Goal: Transaction & Acquisition: Purchase product/service

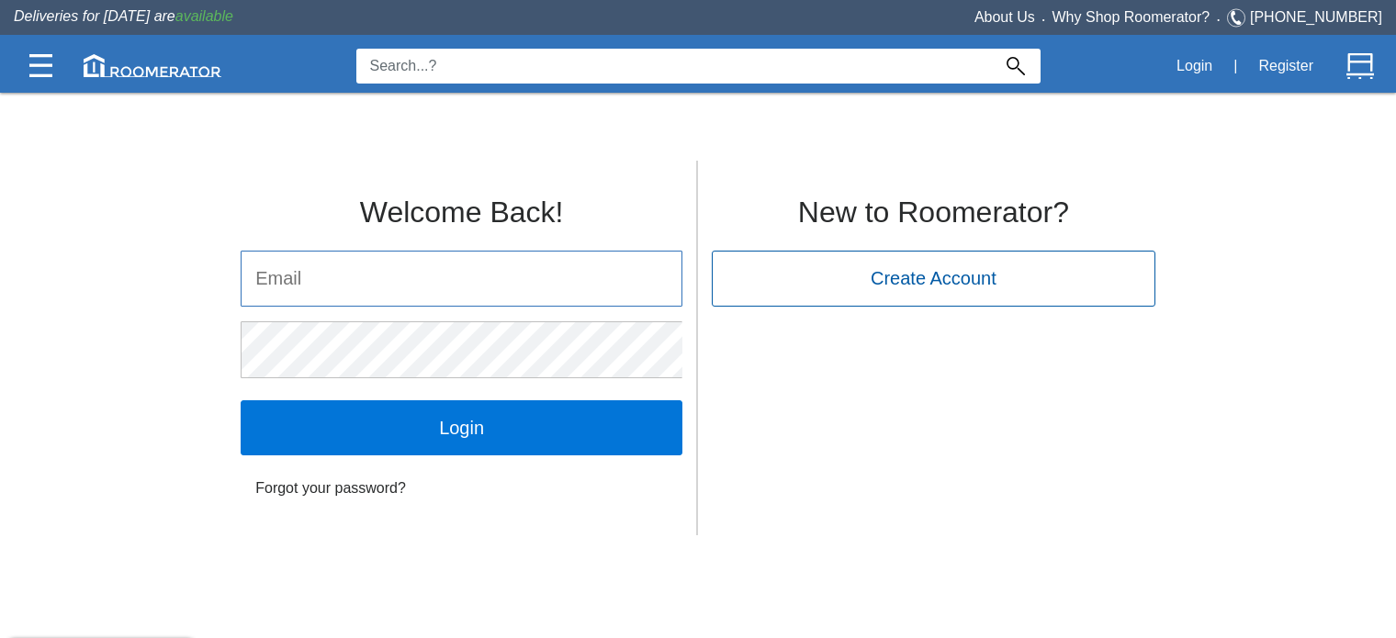
click at [377, 278] on input "email" at bounding box center [461, 279] width 440 height 54
type input "[EMAIL_ADDRESS][DOMAIN_NAME]"
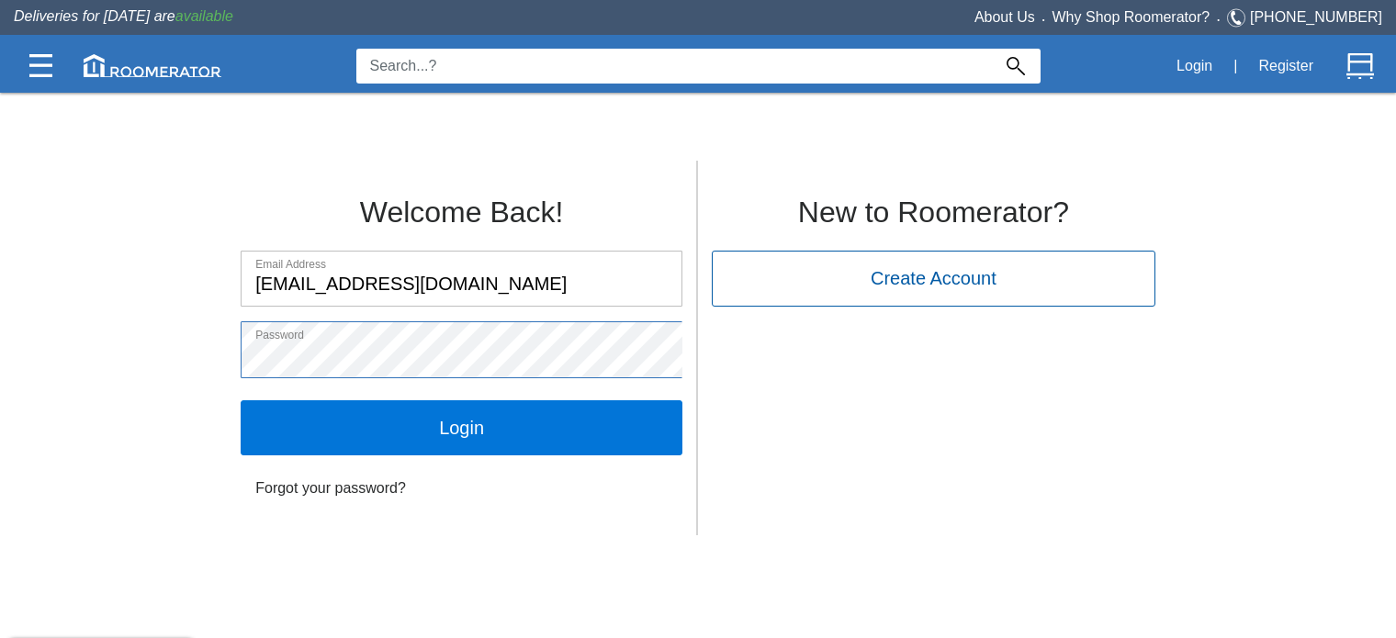
click input "Login" at bounding box center [462, 427] width 442 height 55
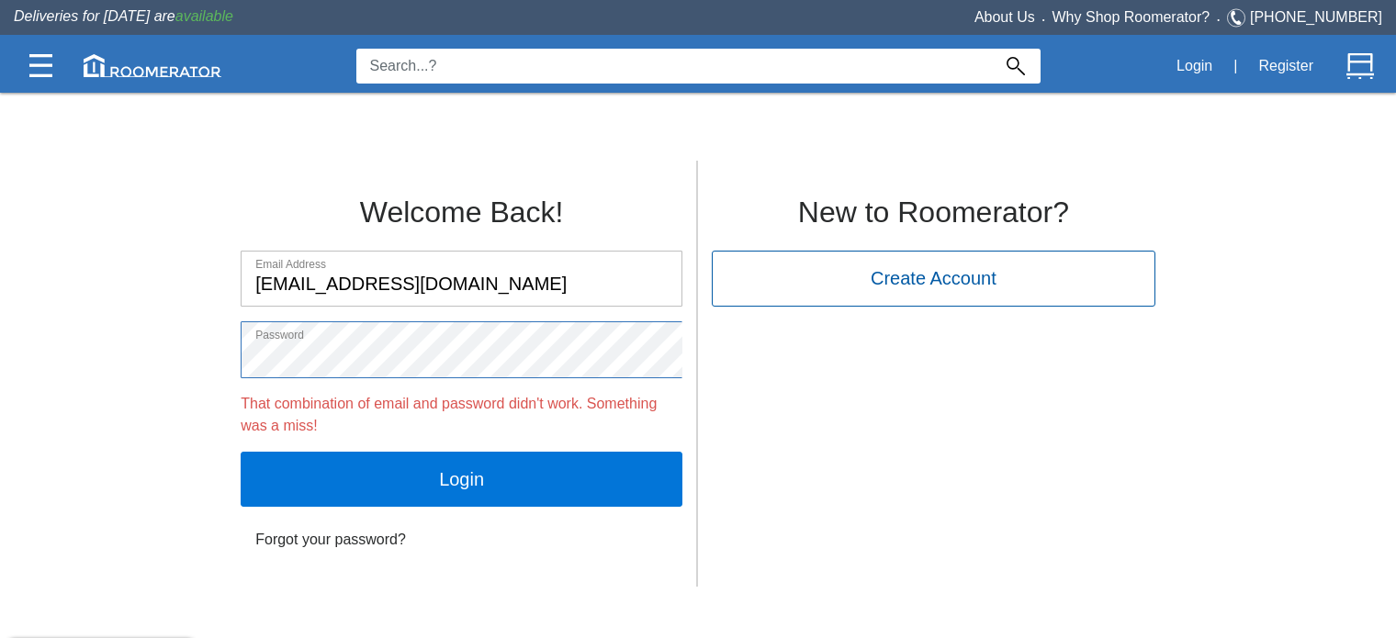
click at [0, 216] on div "Welcome Back! Email Address info@mestre.ca Password That combination of email a…" at bounding box center [698, 368] width 1396 height 435
click input "Login" at bounding box center [462, 479] width 442 height 55
click at [277, 540] on link "Forgot your password?" at bounding box center [462, 539] width 442 height 37
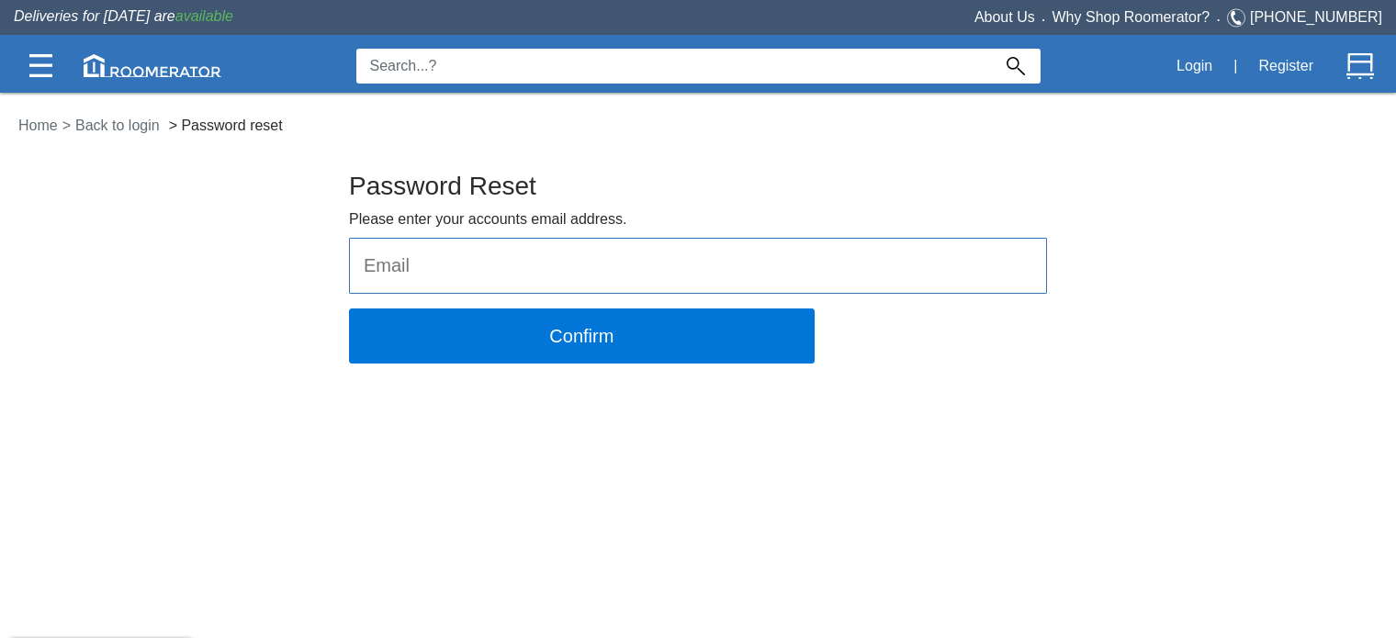
click at [424, 256] on input "email" at bounding box center [698, 266] width 696 height 54
type input "info@mestre.ca"
click button "Confirm" at bounding box center [582, 336] width 466 height 55
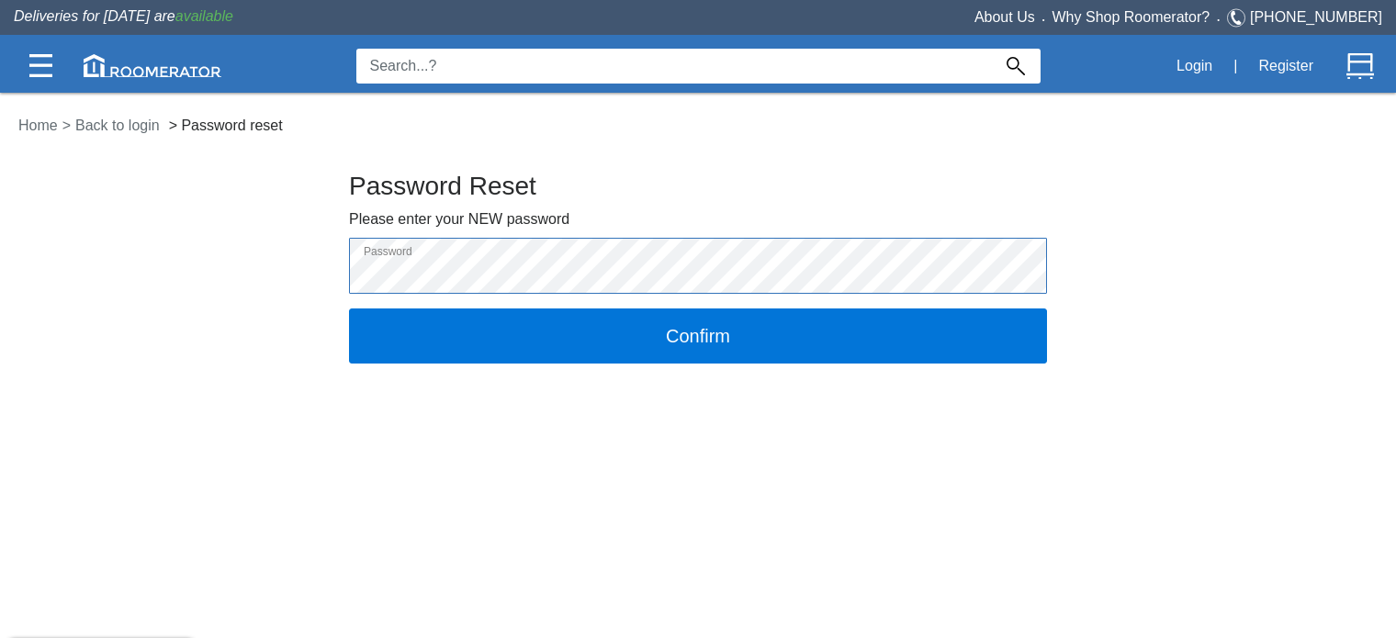
click button "Confirm" at bounding box center [698, 336] width 698 height 55
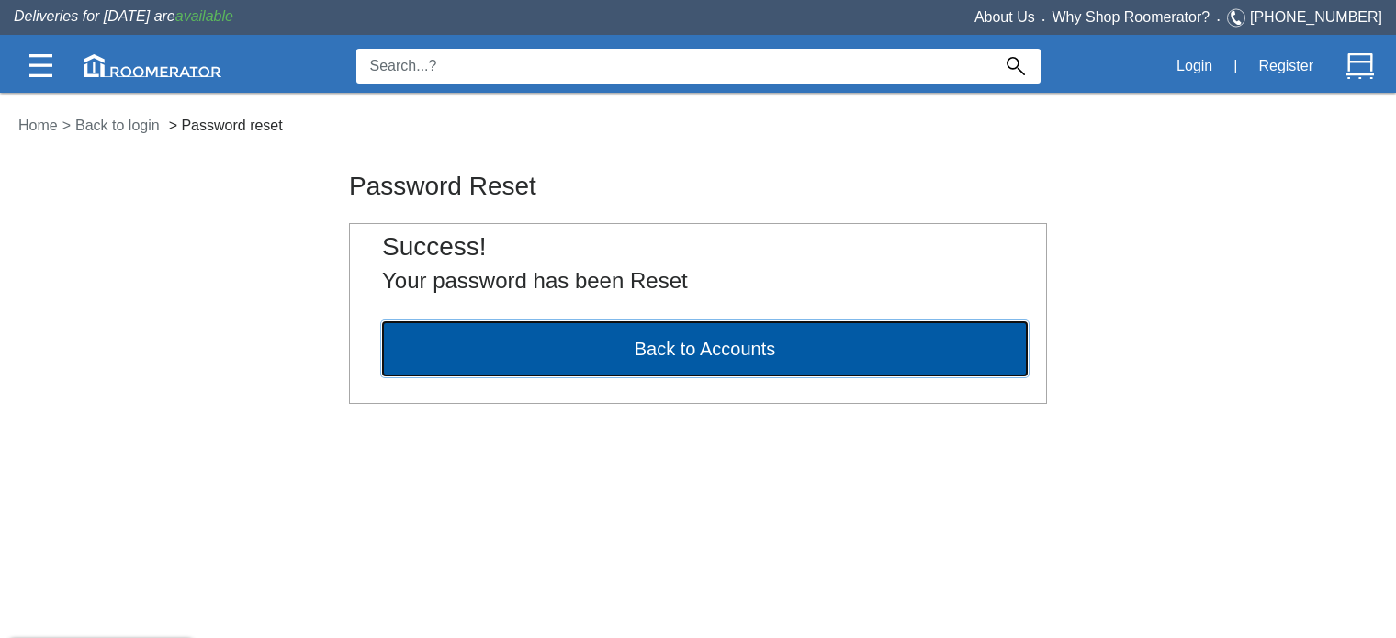
click at [573, 349] on button "Back to Accounts" at bounding box center [704, 348] width 645 height 55
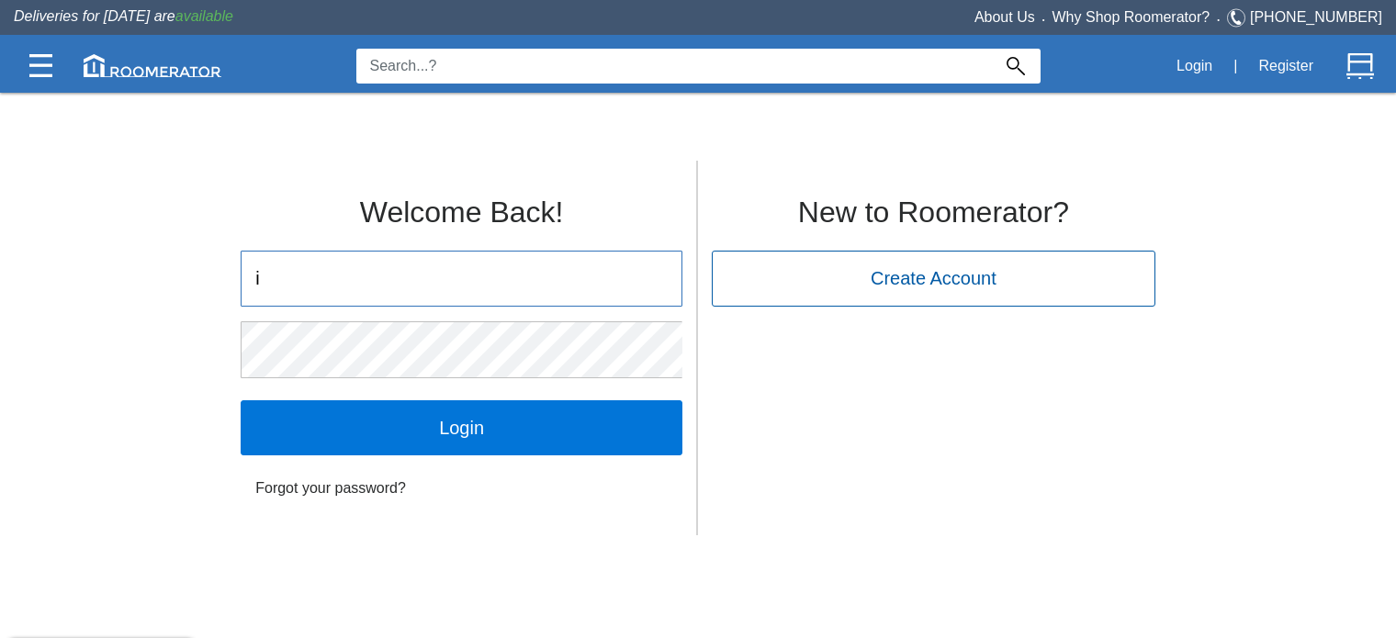
click at [375, 285] on input "i" at bounding box center [461, 279] width 440 height 54
type input "info@mestre.ca"
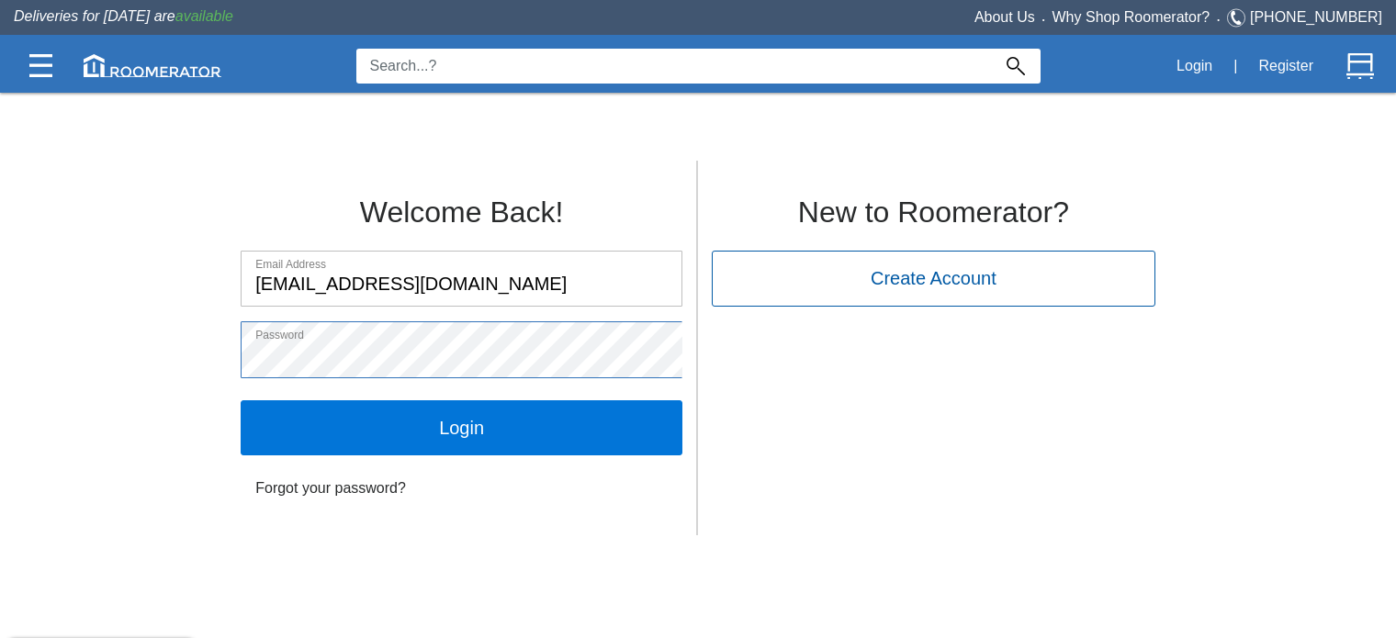
click input "Login" at bounding box center [462, 427] width 442 height 55
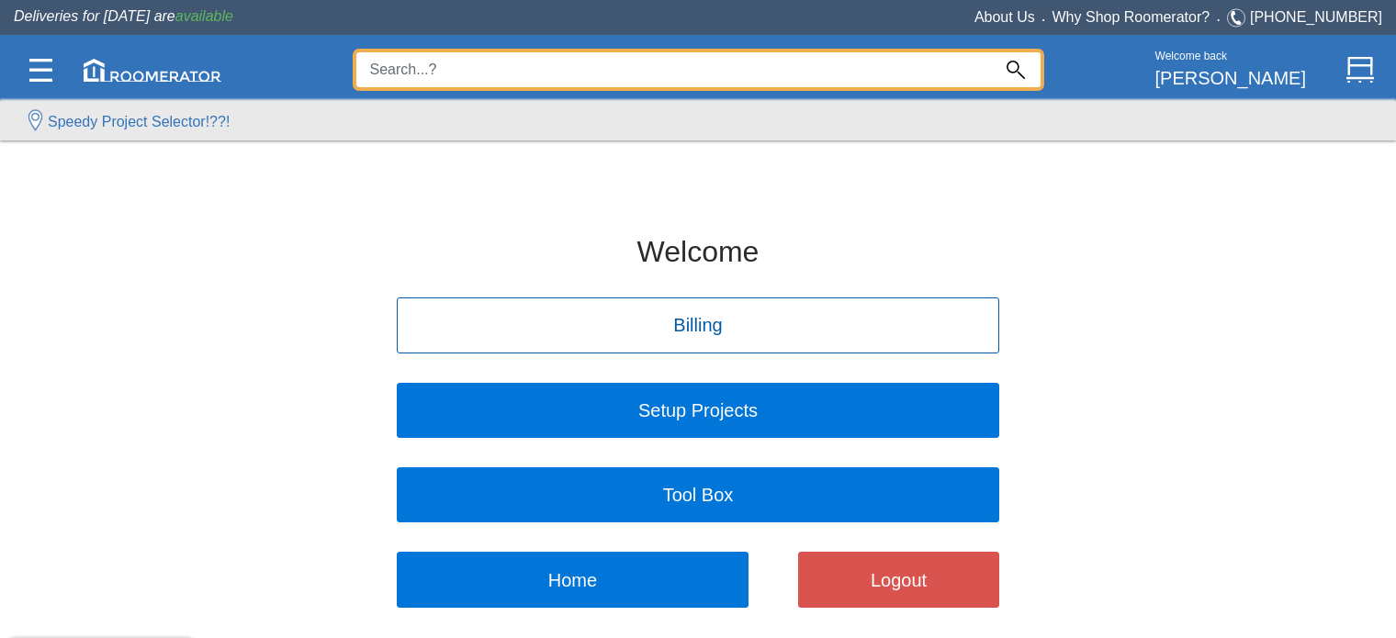
click at [448, 63] on input at bounding box center [673, 69] width 634 height 35
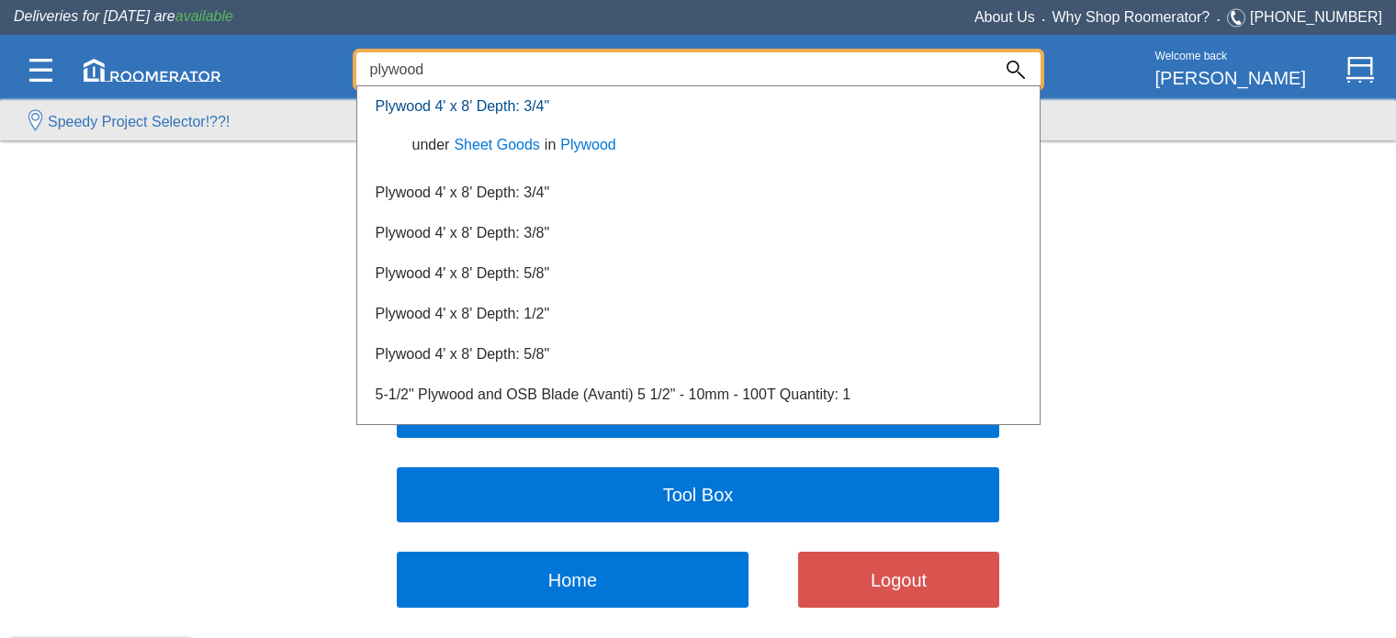
type input "plywood"
click at [402, 105] on link "Plywood 4' x 8' Depth: 3/4"" at bounding box center [463, 106] width 174 height 16
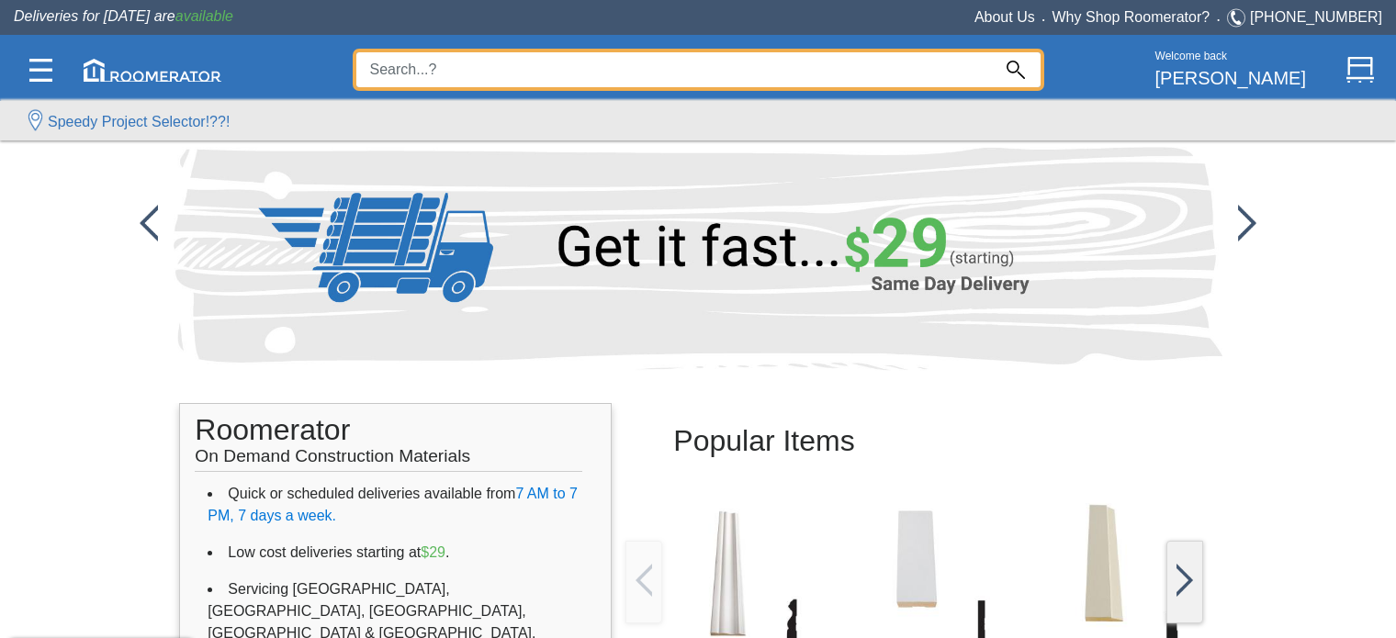
click at [499, 78] on input at bounding box center [673, 69] width 634 height 35
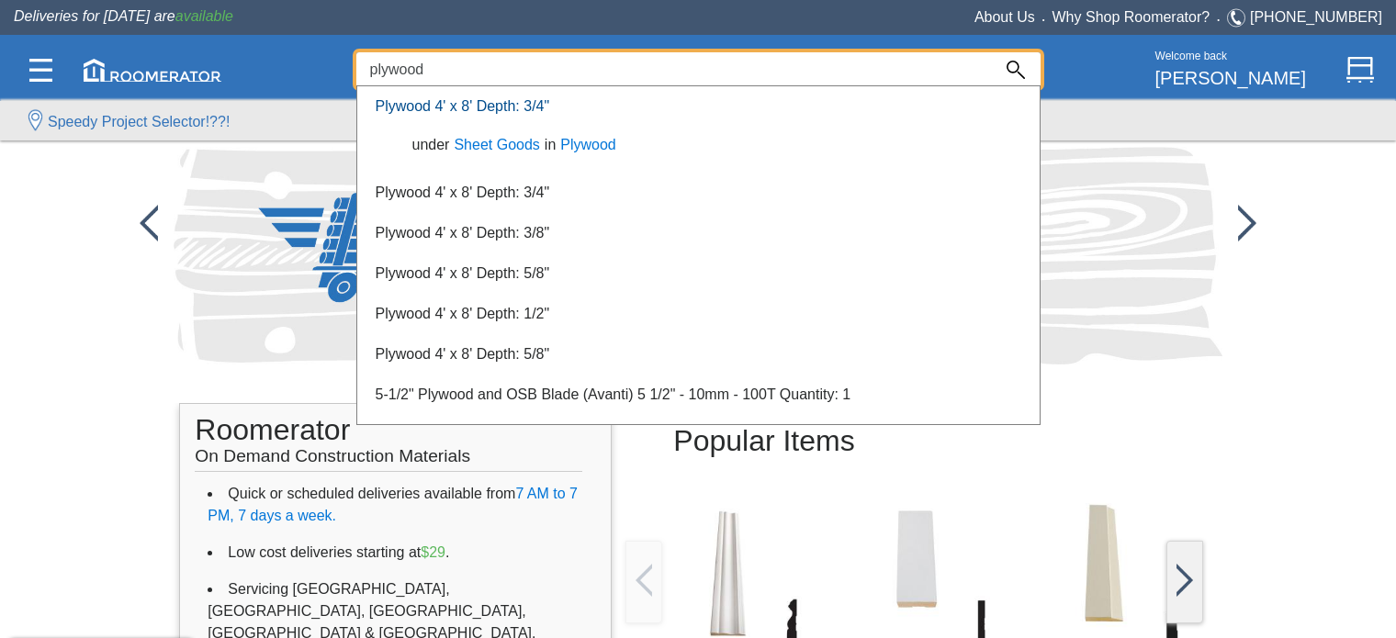
type input "plywood"
click at [489, 104] on link "Plywood 4' x 8' Depth: 3/4"" at bounding box center [463, 106] width 174 height 16
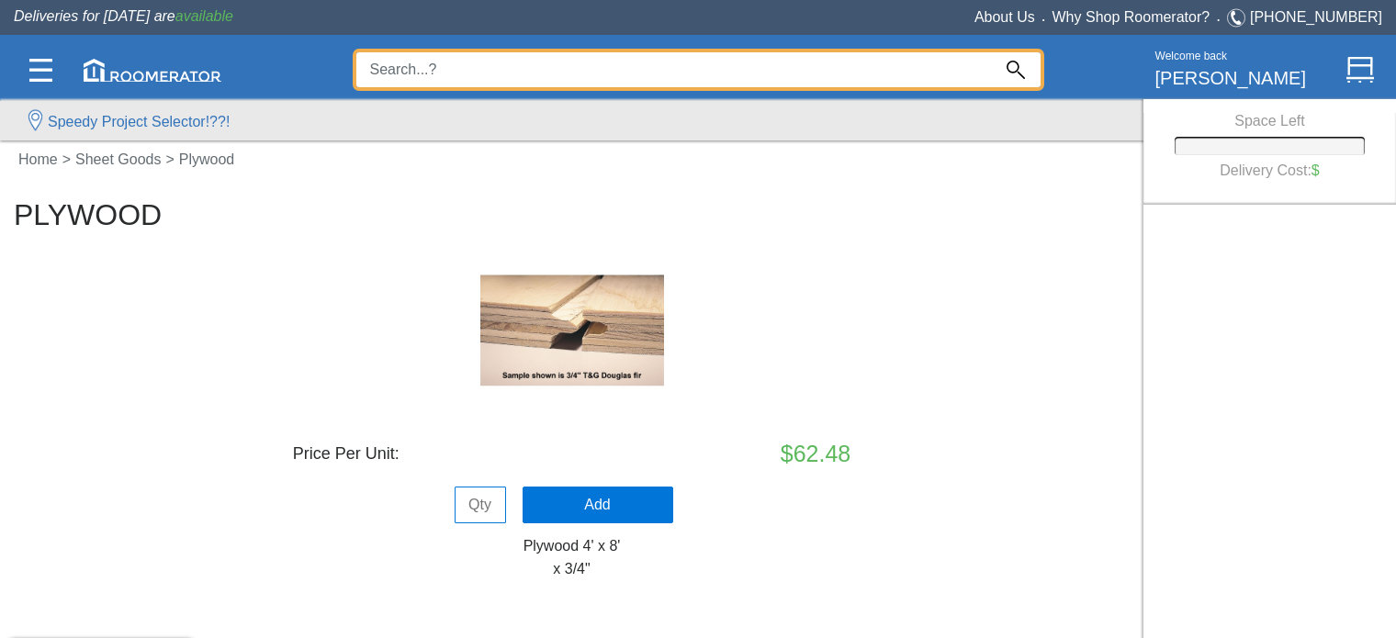
click at [466, 64] on input at bounding box center [673, 69] width 634 height 35
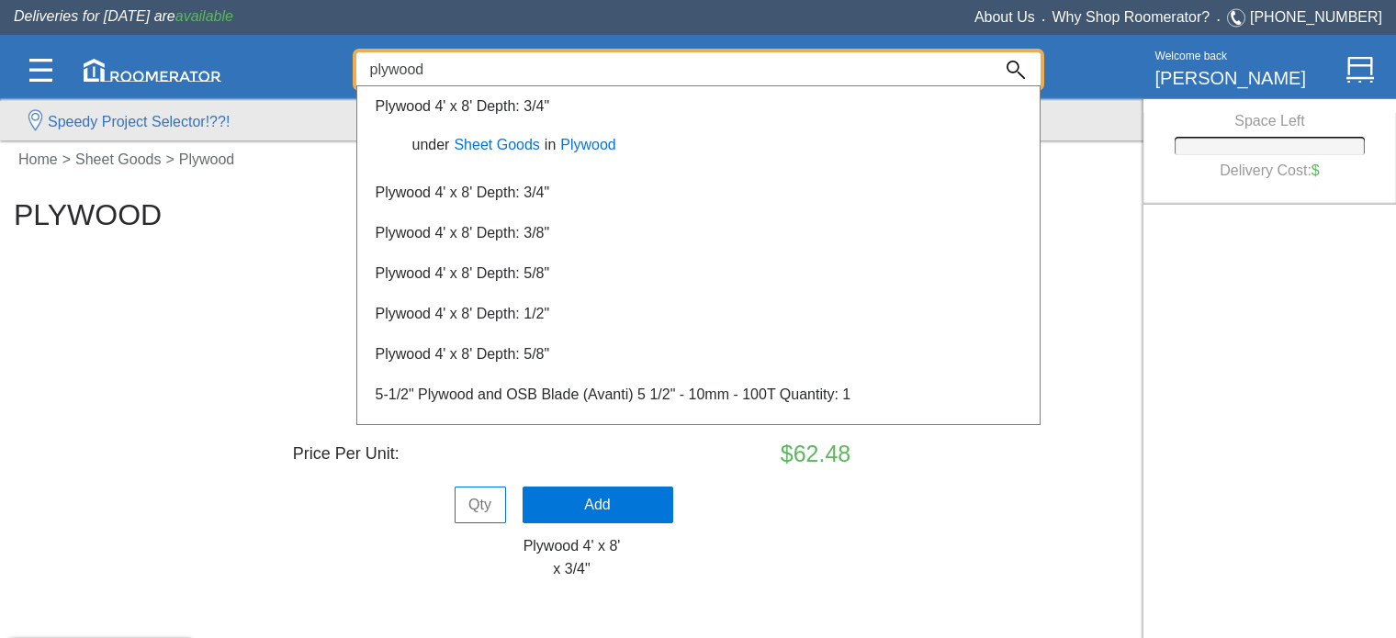
type input "plywood"
click at [492, 146] on link "Sheet Goods" at bounding box center [496, 145] width 95 height 16
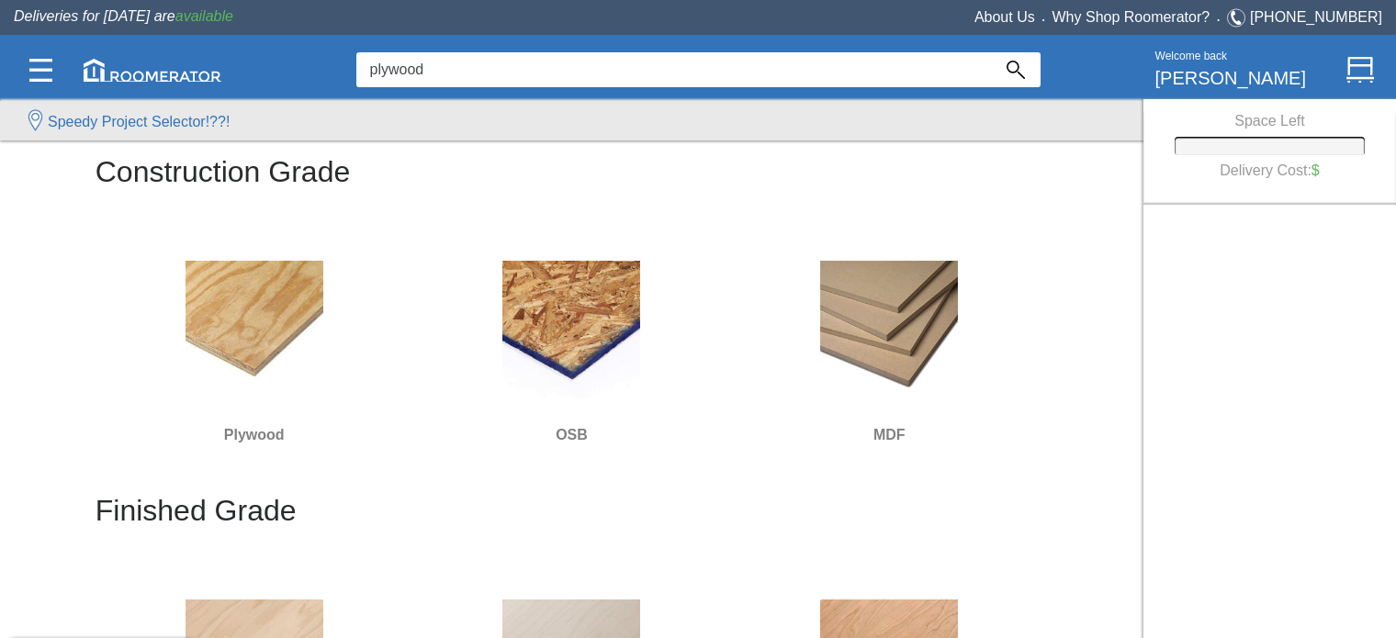
scroll to position [122, 0]
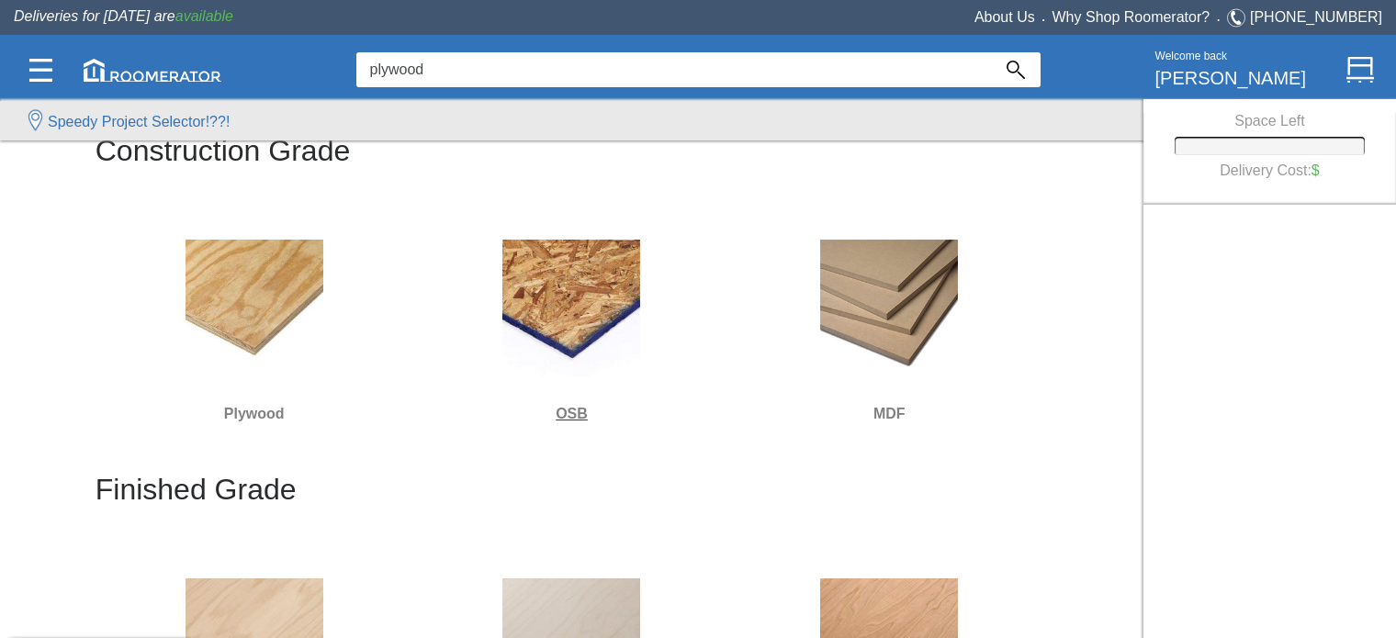
click at [519, 359] on img at bounding box center [571, 309] width 138 height 138
